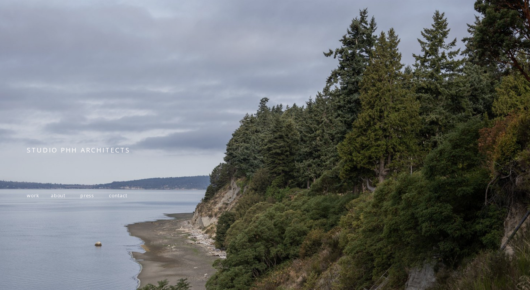
click at [34, 197] on span "work" at bounding box center [33, 195] width 12 height 7
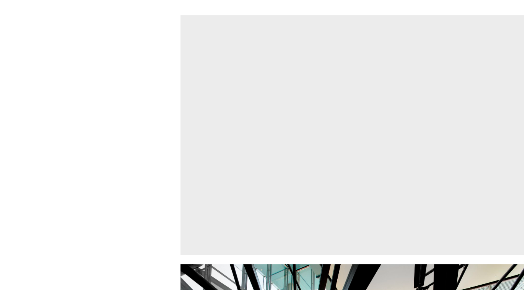
scroll to position [2023, 0]
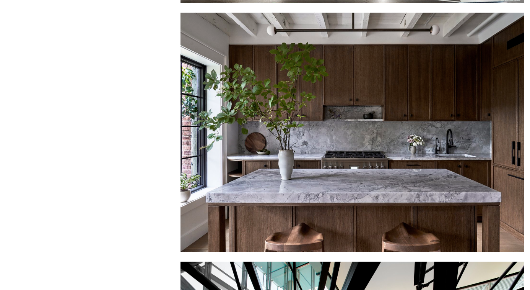
click at [206, 221] on div at bounding box center [353, 132] width 344 height 239
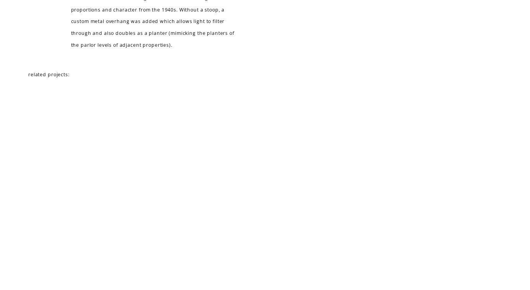
scroll to position [3454, 0]
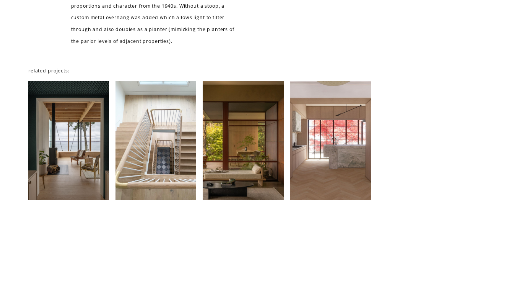
click at [308, 164] on div at bounding box center [330, 140] width 81 height 119
